Goal: Find specific page/section: Find specific page/section

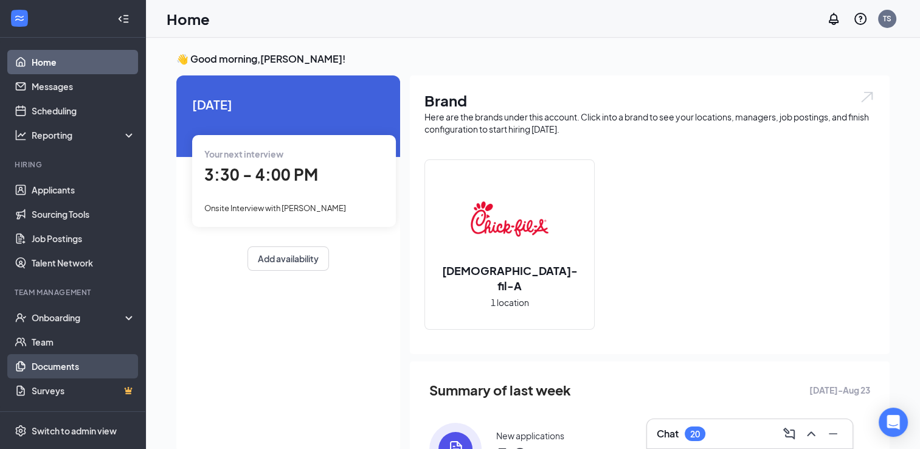
click at [70, 364] on link "Documents" at bounding box center [84, 366] width 104 height 24
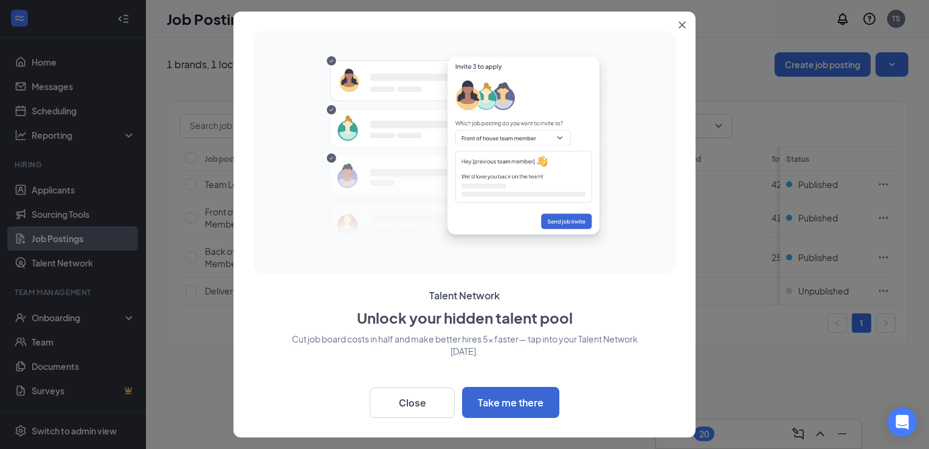
click at [683, 26] on icon "Close" at bounding box center [682, 25] width 7 height 7
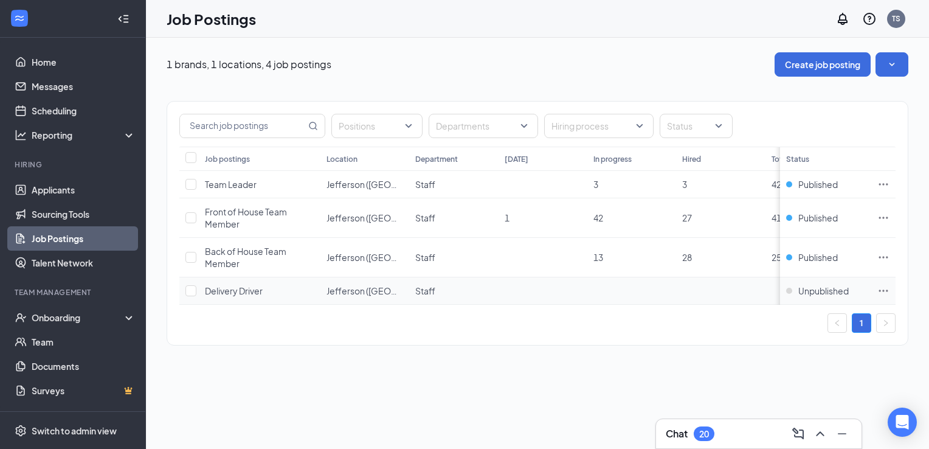
click at [242, 289] on span "Delivery Driver" at bounding box center [234, 290] width 58 height 11
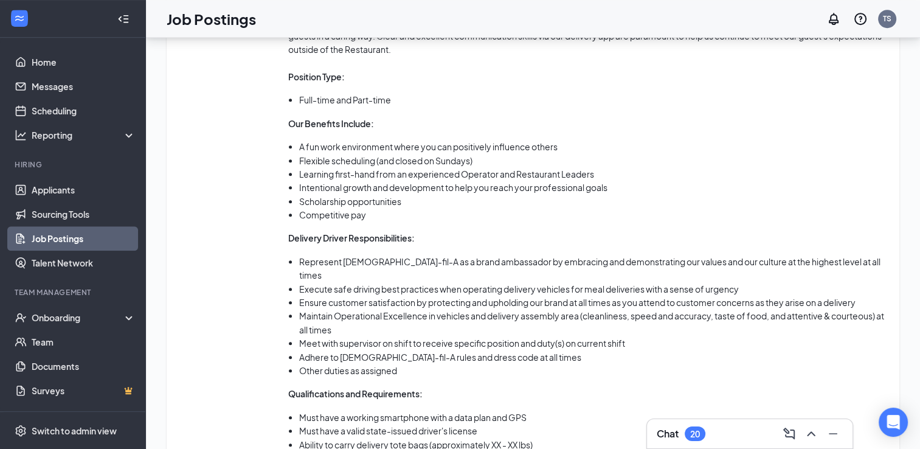
scroll to position [674, 0]
